Goal: Communication & Community: Answer question/provide support

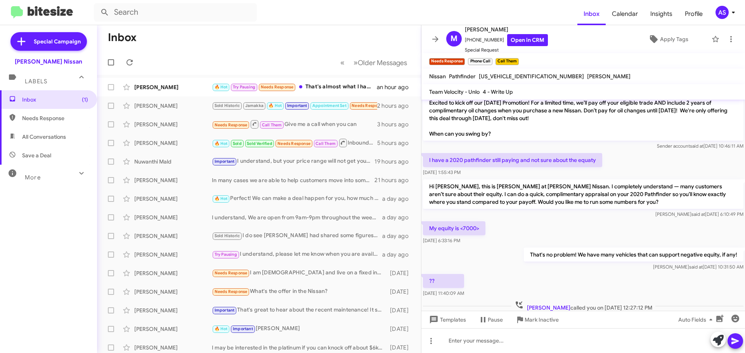
scroll to position [173, 0]
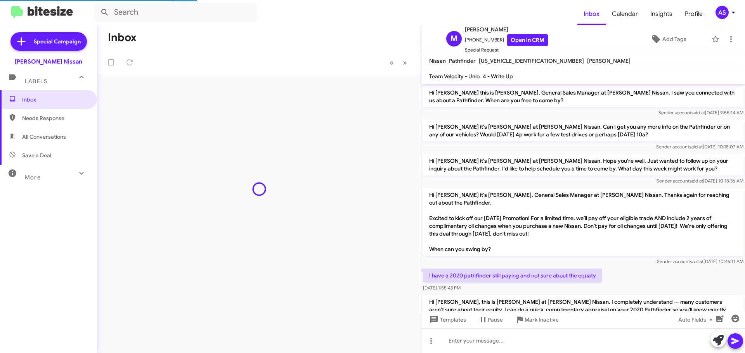
scroll to position [158, 0]
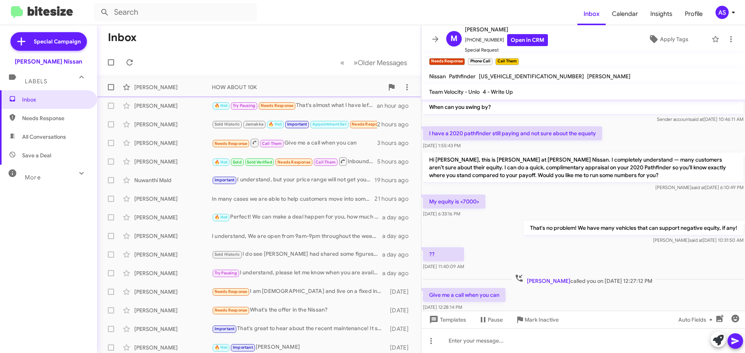
click at [308, 92] on div "Dina Caller HOW ABOUT 10K 4 minutes ago" at bounding box center [259, 88] width 312 height 16
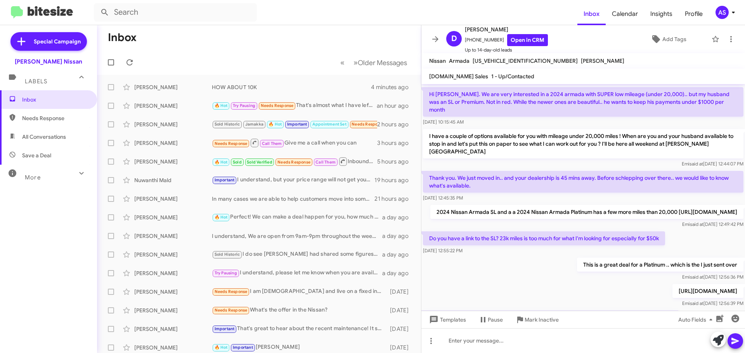
scroll to position [95, 0]
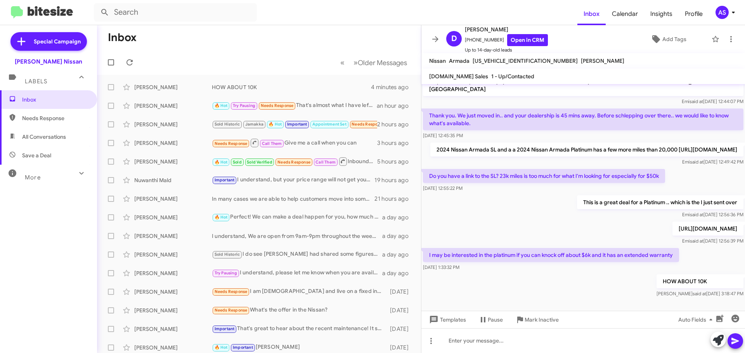
click at [535, 278] on div "HOW ABOUT 10K Shawn said at Sep 6, 2025, 3:18:47 PM" at bounding box center [583, 286] width 324 height 26
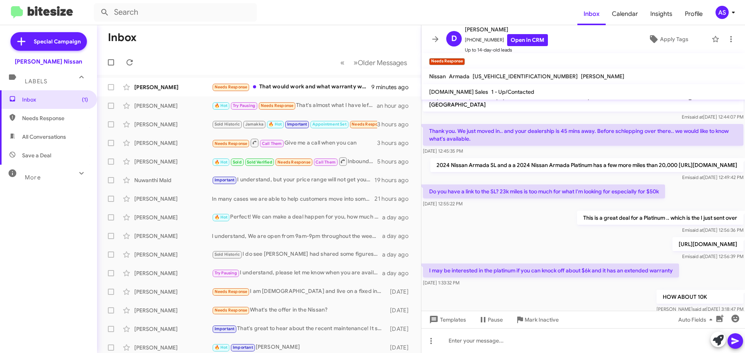
scroll to position [0, 0]
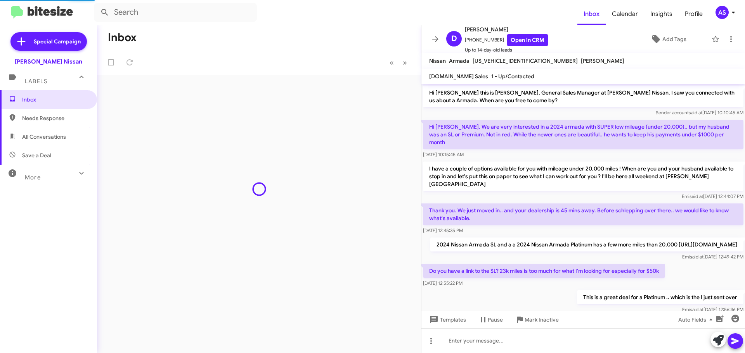
scroll to position [123, 0]
